Goal: Task Accomplishment & Management: Manage account settings

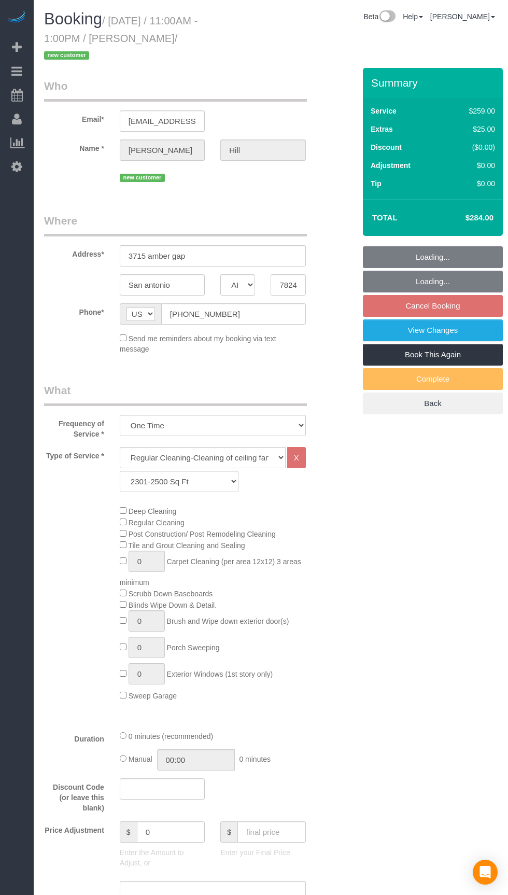
select select "[GEOGRAPHIC_DATA]"
select select "3"
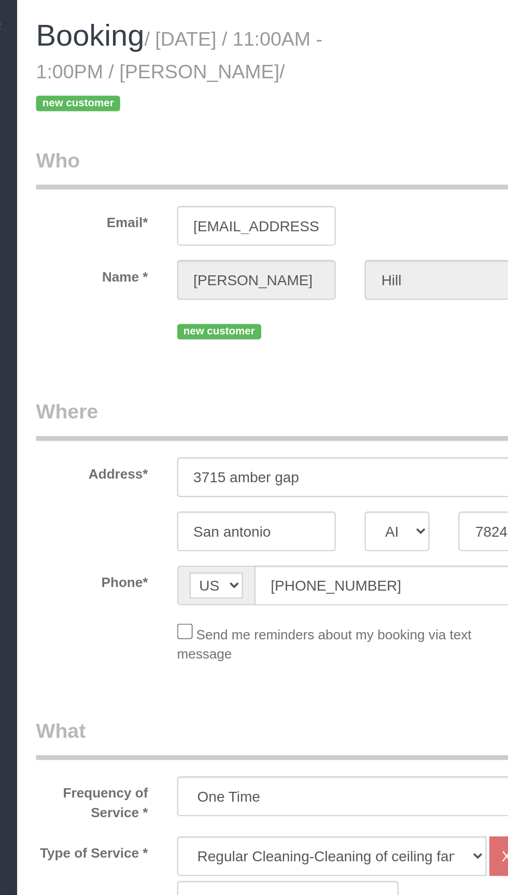
select select "object:979"
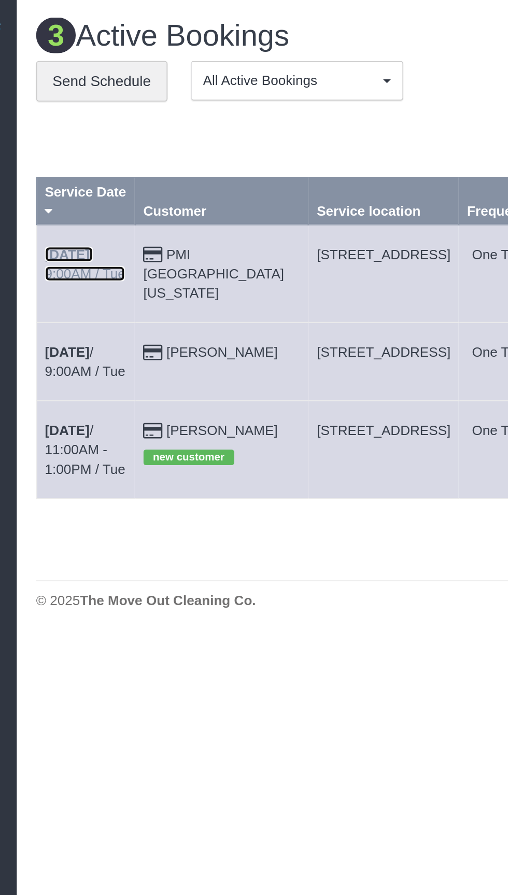
click at [92, 133] on link "[DATE] 9:00AM / Tue" at bounding box center [70, 141] width 43 height 19
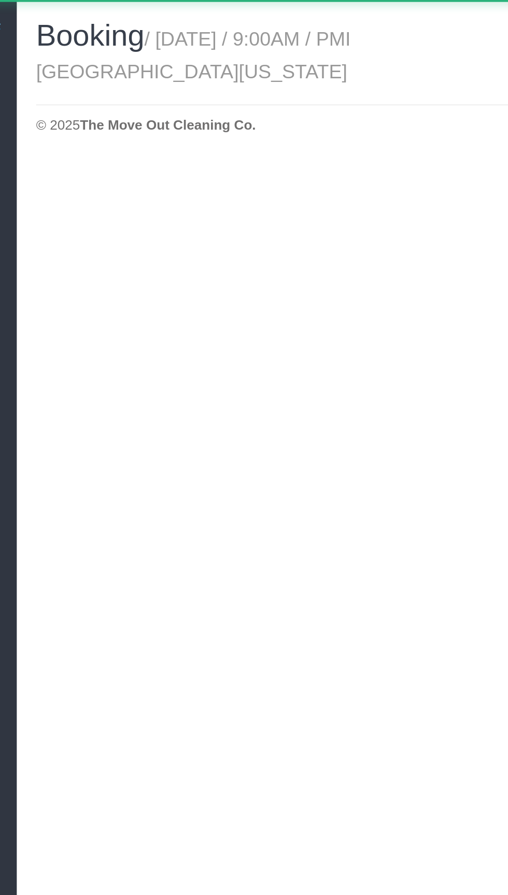
select select "[GEOGRAPHIC_DATA]"
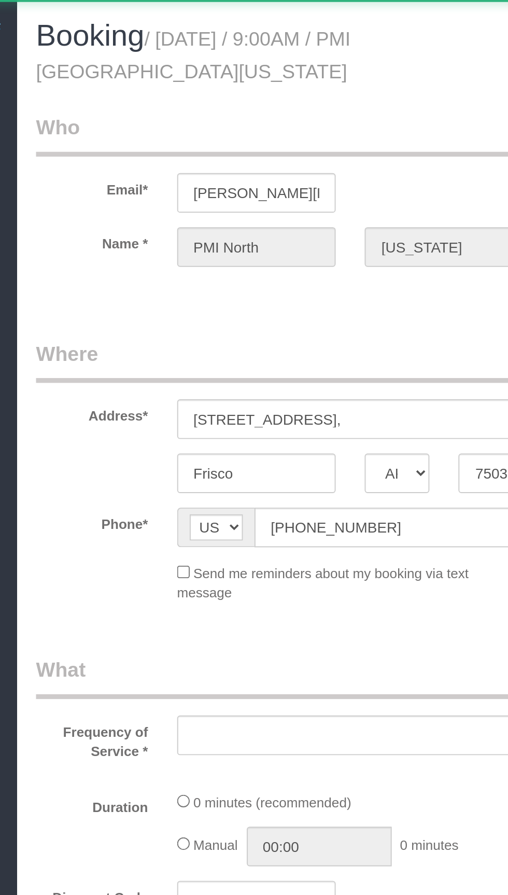
select select "string:fspay-60573b1f-10d3-4150-b947-a47a46c7bcc4"
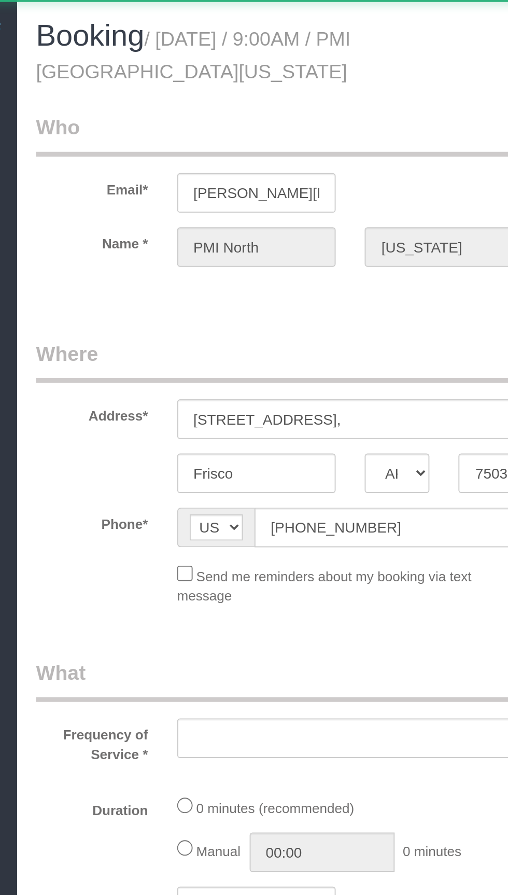
select select "object:1492"
select select "3"
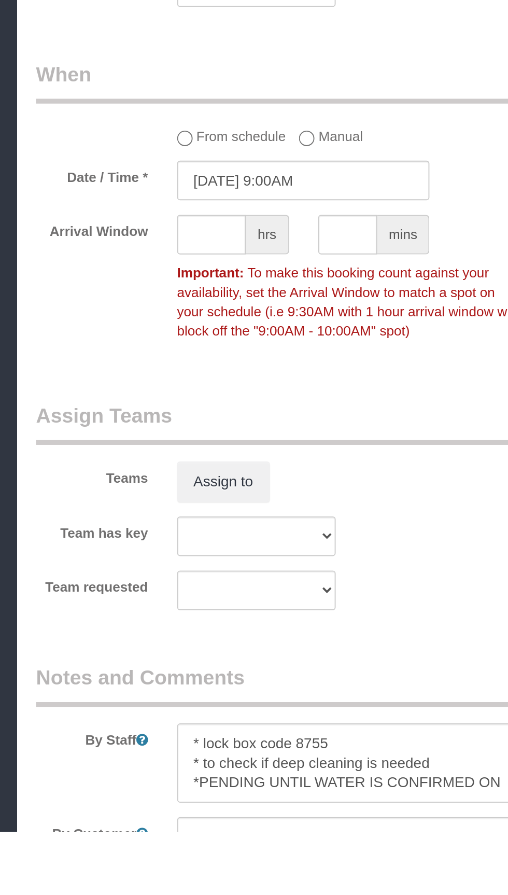
scroll to position [649, 0]
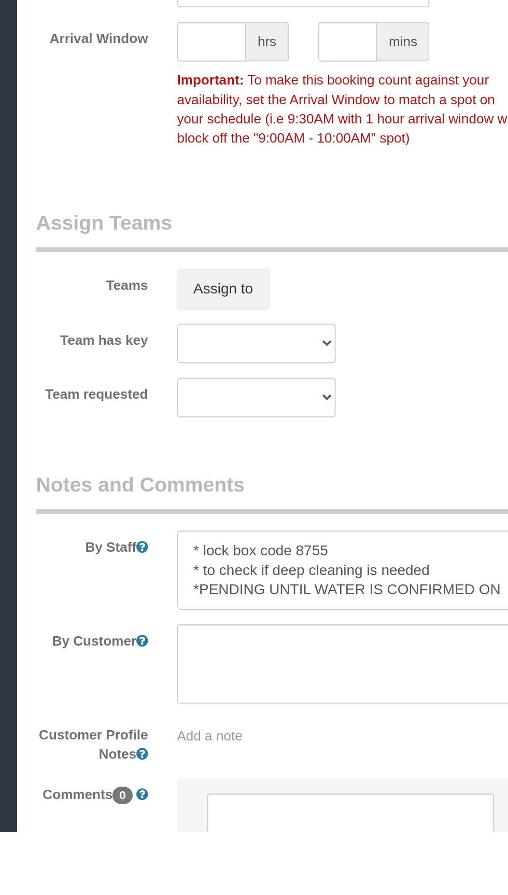
click at [276, 701] on legend "Notes and Comments" at bounding box center [175, 712] width 263 height 23
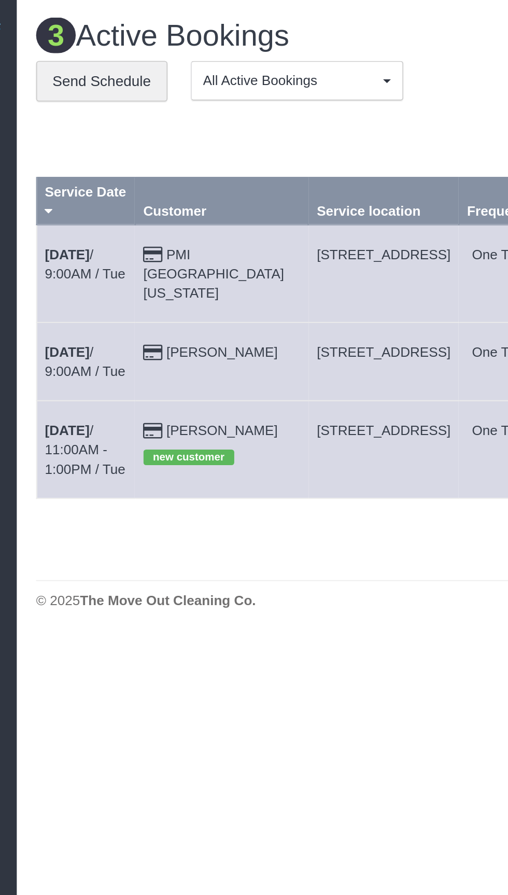
copy span "[STREET_ADDRESS]"
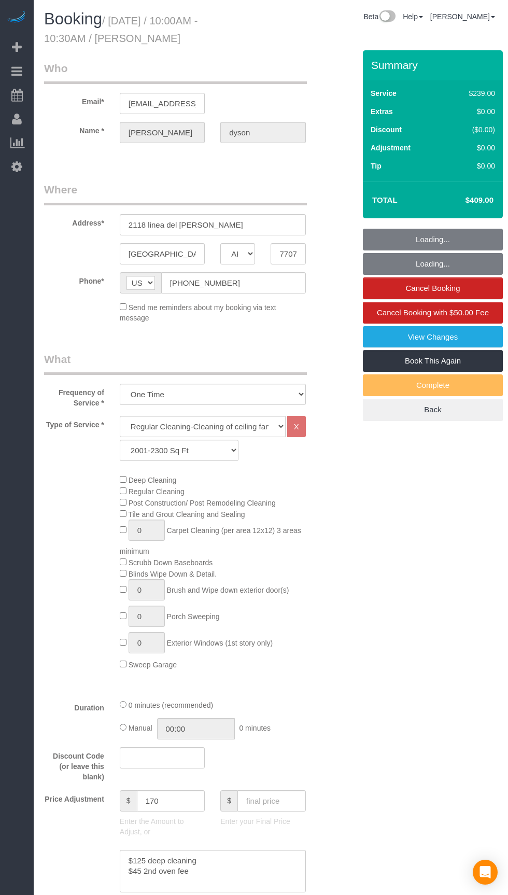
select select "[GEOGRAPHIC_DATA]"
select select "3"
select select "string:fspay-0bc02c3b-257a-45c5-bfae-ba504da11318"
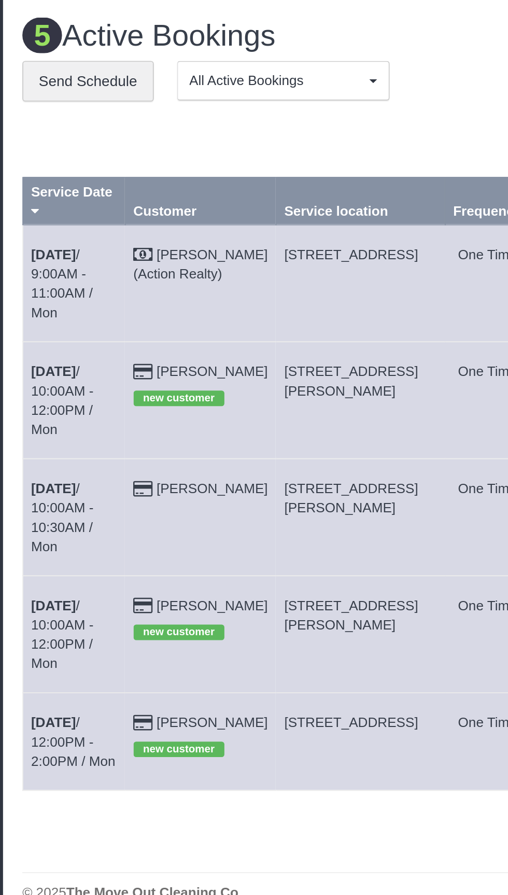
copy span "9546 Haviland Ct, San Antonio, TX 78251"
click at [63, 195] on link "Aug 18th / 10:00AM - 12:00PM / Mon" at bounding box center [66, 214] width 34 height 39
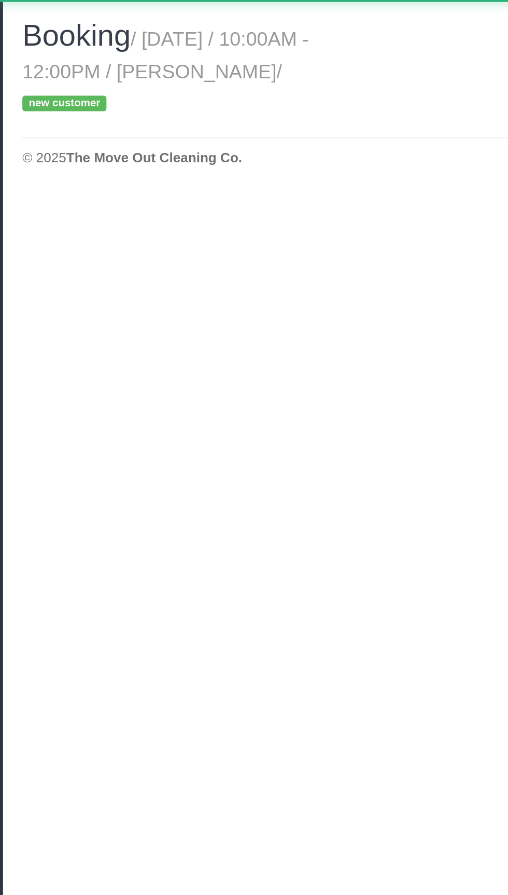
select select "[GEOGRAPHIC_DATA]"
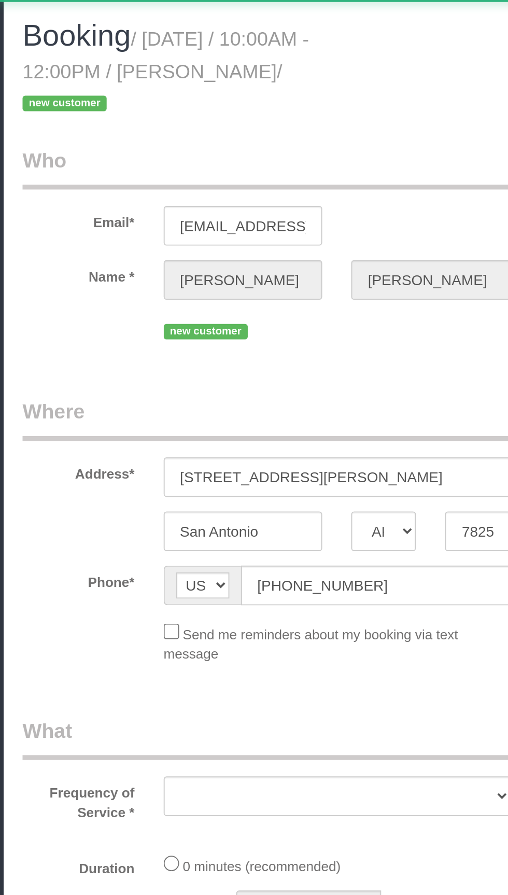
select select "string:fspay-c3e4563a-d844-46c5-ad86-200c6736af6c"
select select "3"
select select "spot22"
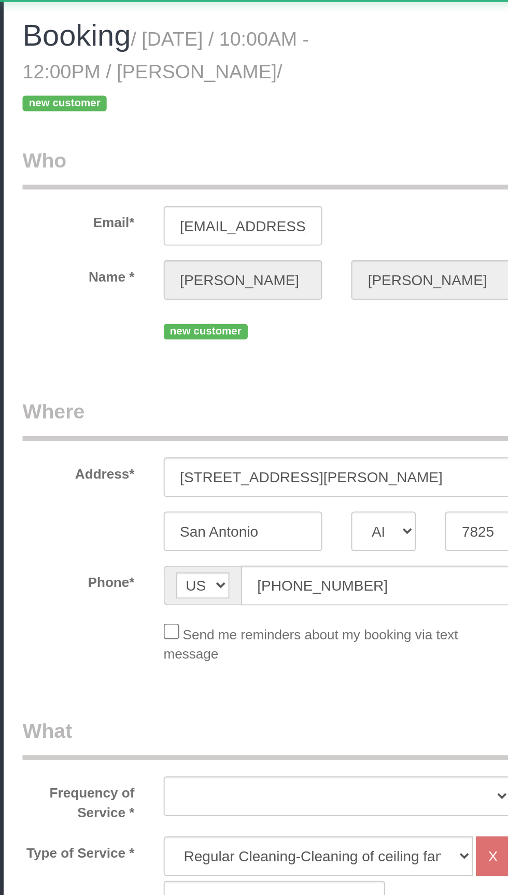
select select "object:1484"
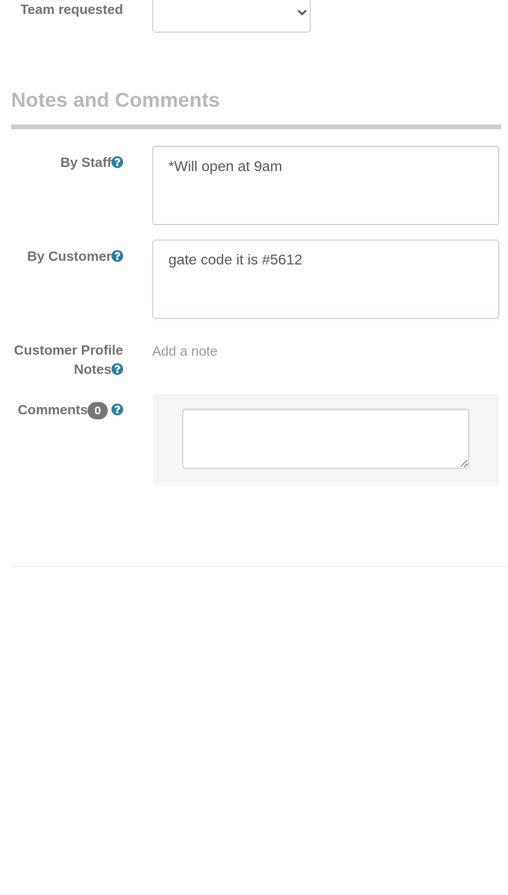
scroll to position [674, 0]
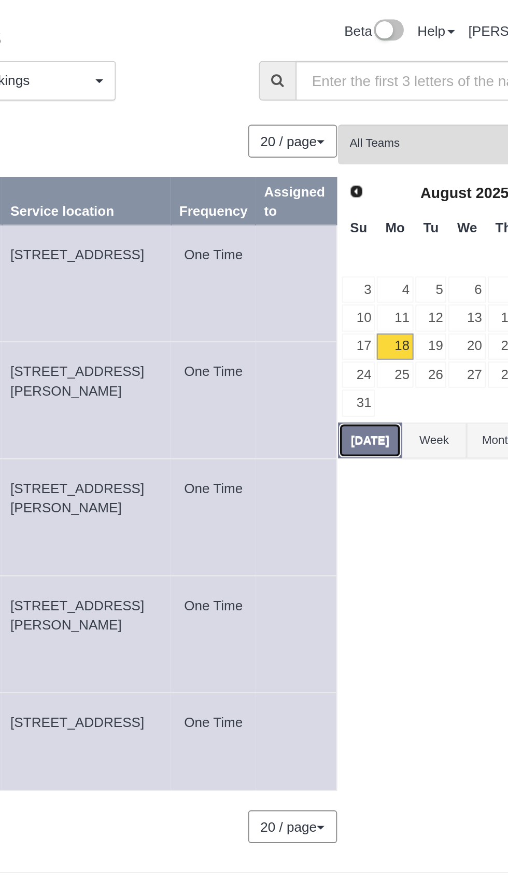
click at [374, 233] on button "[DATE]" at bounding box center [377, 235] width 34 height 19
click at [413, 183] on link "19" at bounding box center [410, 186] width 17 height 14
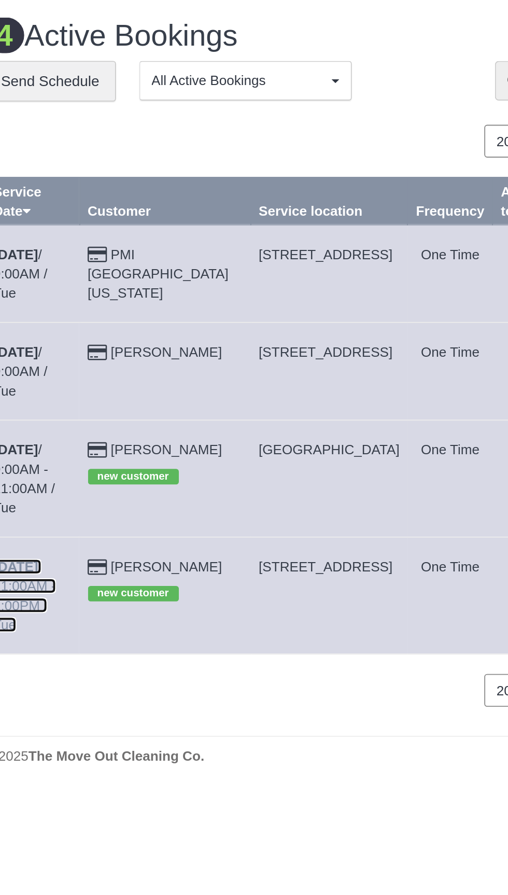
click at [82, 300] on link "Aug 19th / 11:00AM - 1:00PM / Tue" at bounding box center [66, 319] width 34 height 39
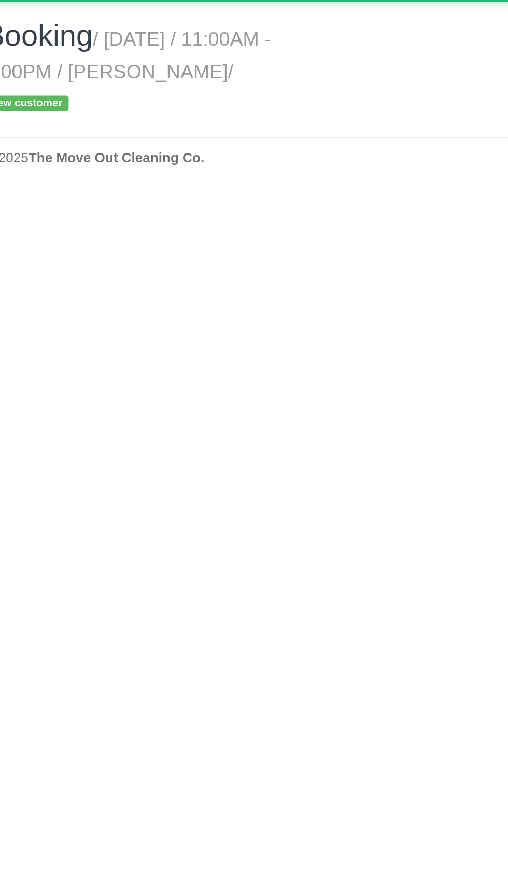
select select "[GEOGRAPHIC_DATA]"
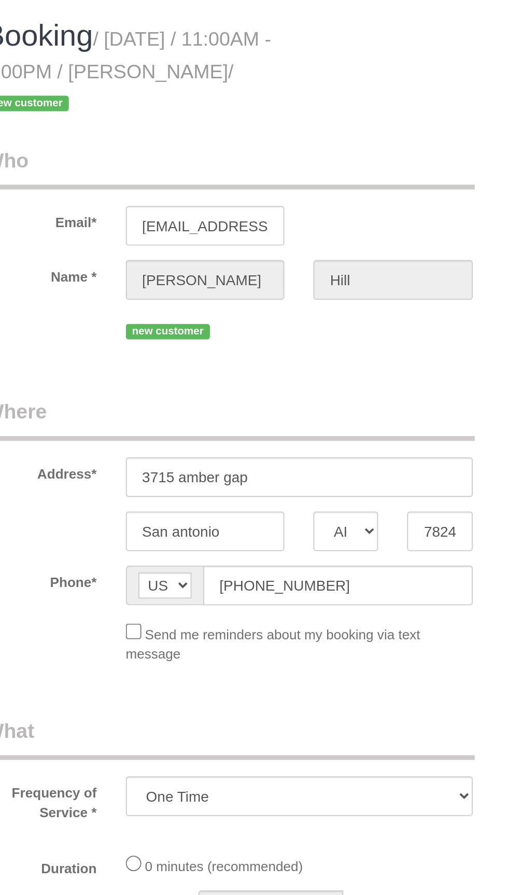
select select "object:2140"
select select "3"
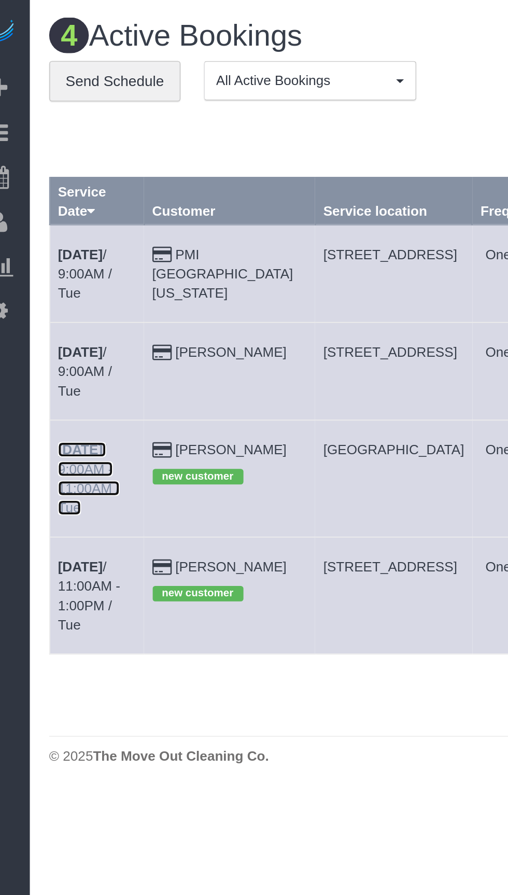
click at [79, 237] on link "Aug 19th / 9:00AM - 11:00AM / Tue" at bounding box center [65, 256] width 33 height 39
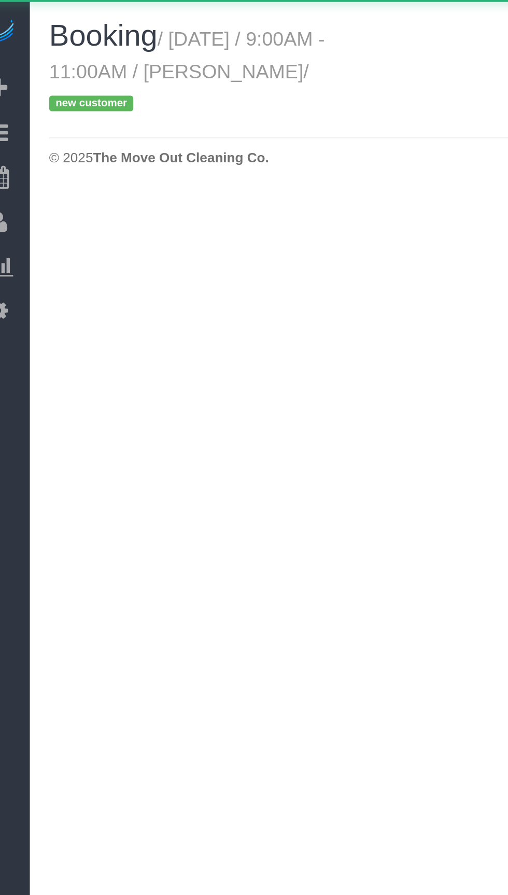
select select "[GEOGRAPHIC_DATA]"
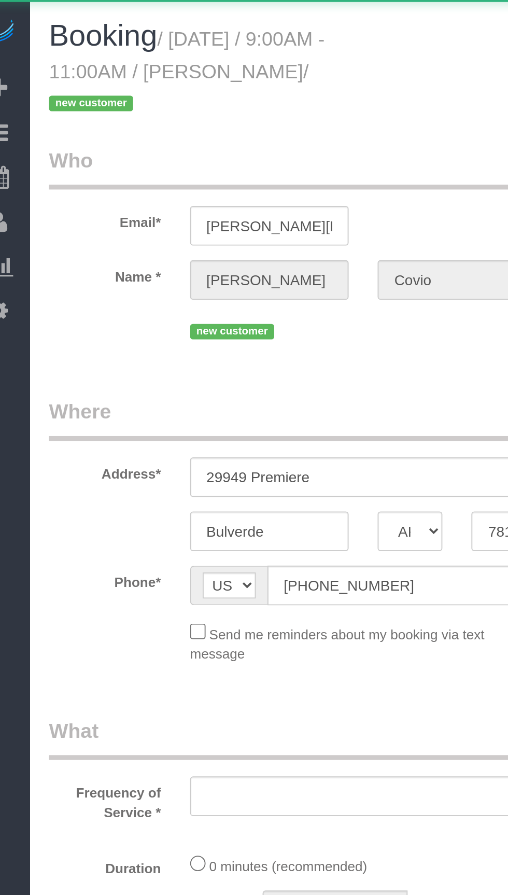
select select "string:fspay-f9a79ca9-a6cd-4fe5-b860-d22918077a7b"
select select "object:2675"
select select "3"
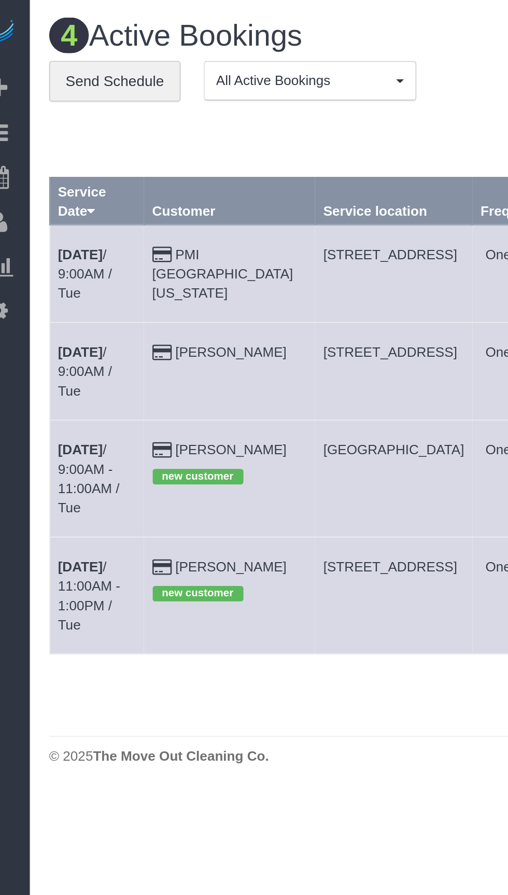
copy span "29949 Premiere, Bulverde, TX 78163"
copy span "[STREET_ADDRESS]"
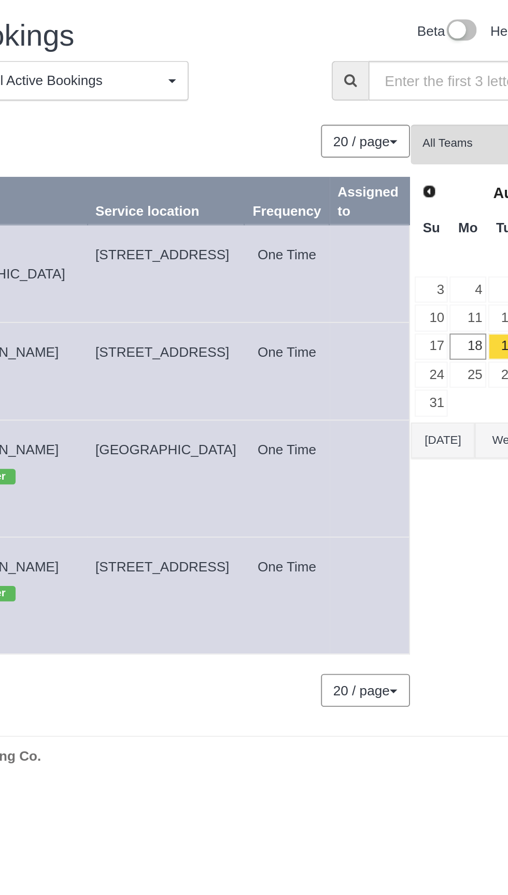
click at [380, 234] on button "[DATE]" at bounding box center [377, 235] width 34 height 19
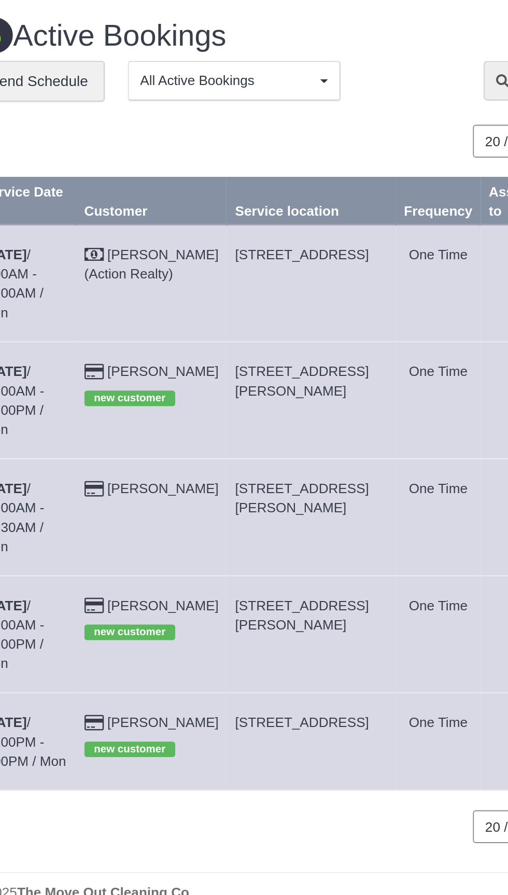
copy span "9546 Haviland Ct, San Antonio, TX 78251"
click at [69, 197] on link "Aug 18th / 10:00AM - 12:00PM / Mon" at bounding box center [66, 214] width 34 height 39
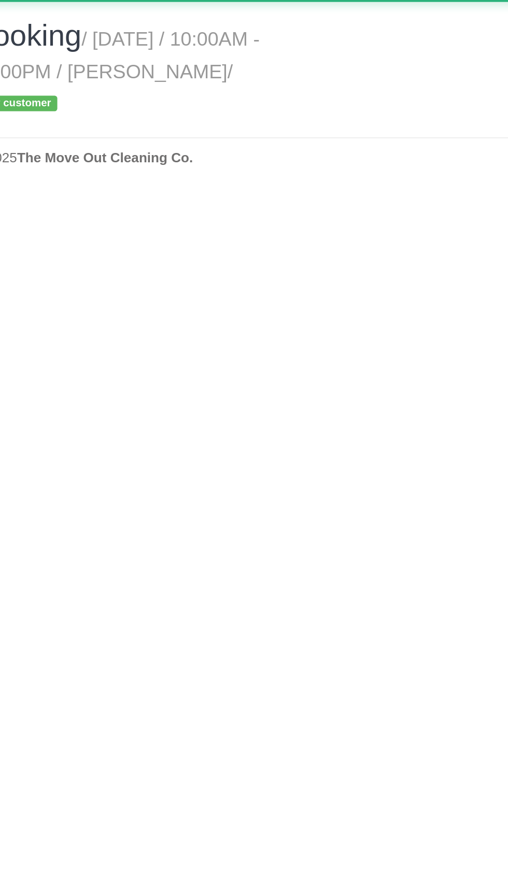
select select "[GEOGRAPHIC_DATA]"
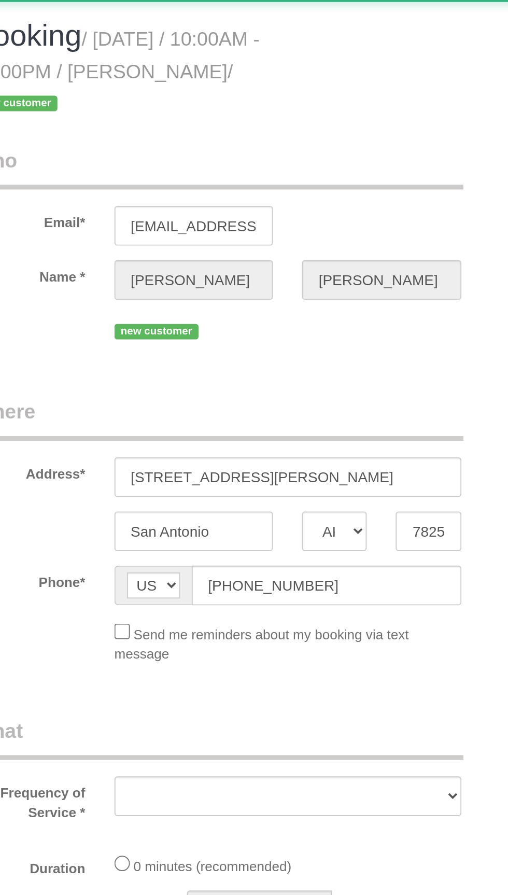
select select "string:fspay-c3e4563a-d844-46c5-ad86-200c6736af6c"
select select "3"
select select "spot93"
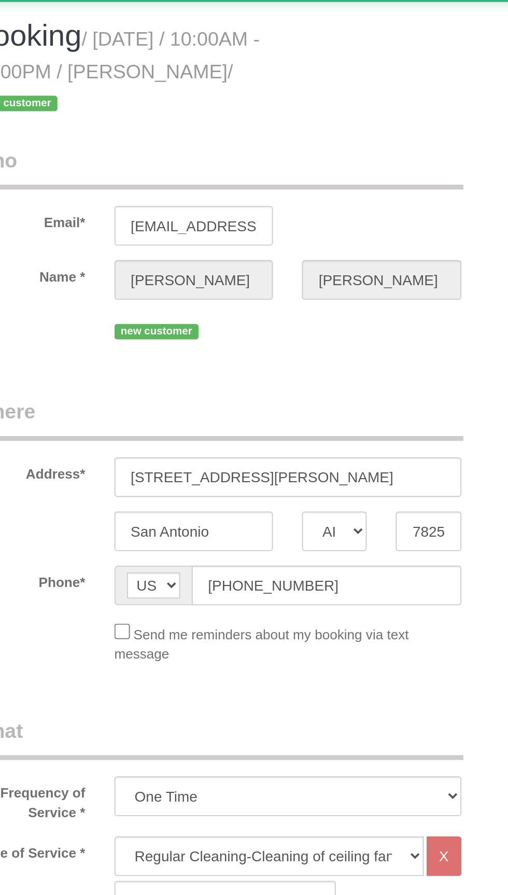
select select "object:3266"
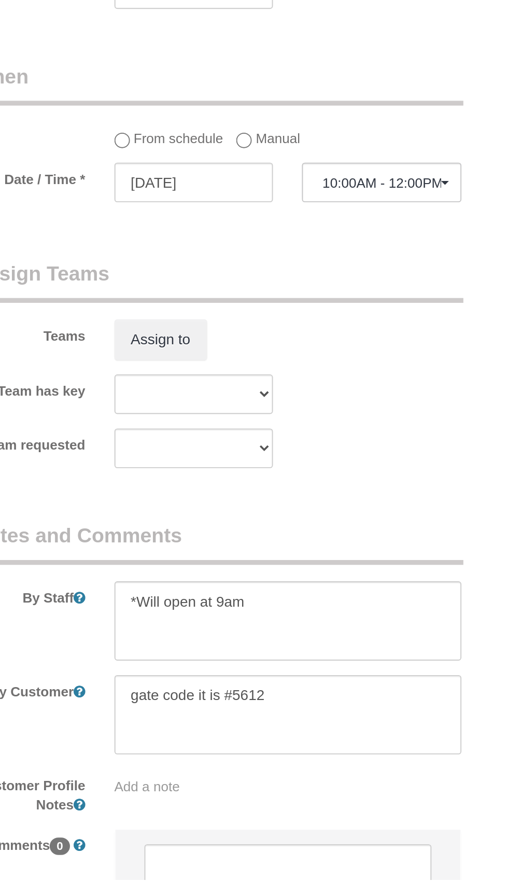
scroll to position [629, 0]
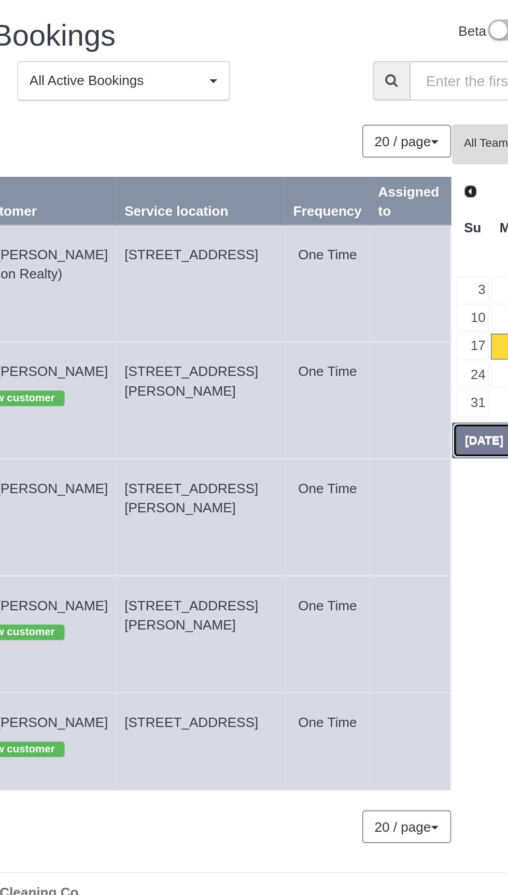
click at [375, 235] on button "[DATE]" at bounding box center [377, 235] width 34 height 19
